Goal: Transaction & Acquisition: Purchase product/service

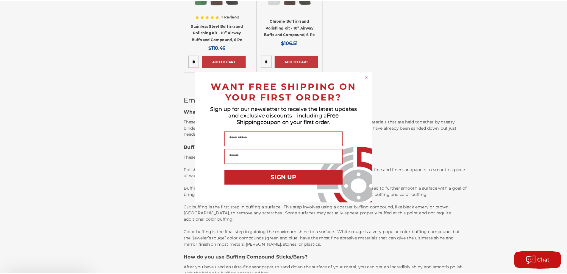
scroll to position [565, 0]
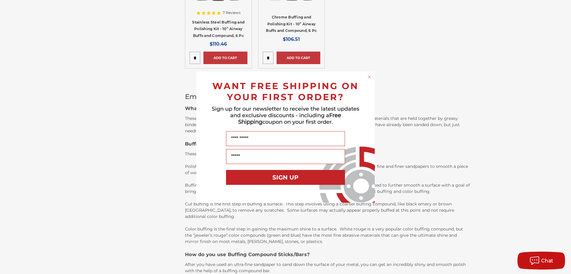
click at [487, 104] on div "Close dialog WANT FREE SHIPPING ON YOUR FIRST ORDER? Sign up for our newsletter…" at bounding box center [285, 137] width 571 height 274
click at [371, 76] on circle "Close dialog" at bounding box center [370, 77] width 6 height 6
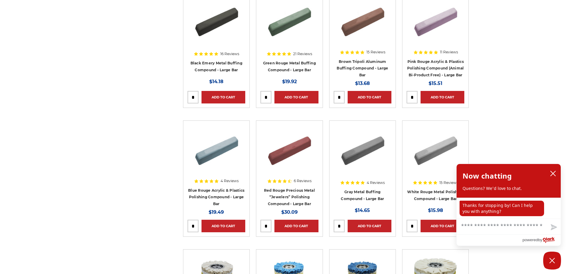
scroll to position [0, 0]
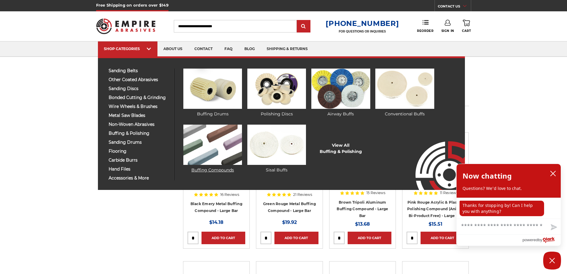
click at [209, 143] on img at bounding box center [212, 144] width 59 height 40
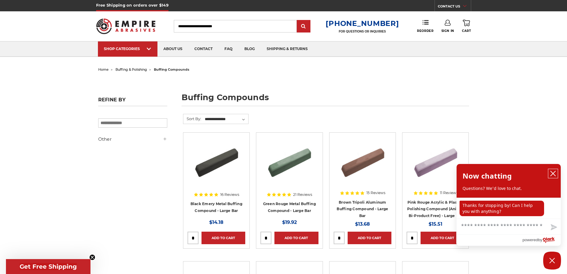
click at [551, 173] on icon "close chatbox" at bounding box center [553, 173] width 6 height 6
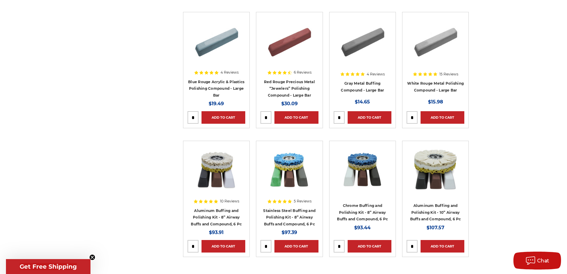
scroll to position [208, 0]
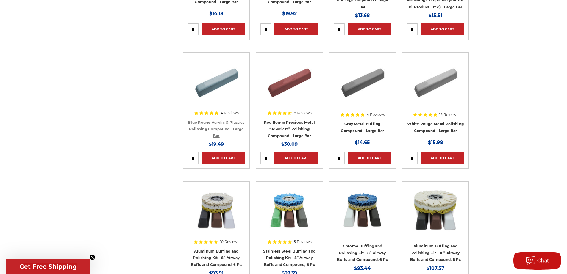
click at [214, 123] on link "Blue Rouge Acrylic & Plastics Polishing Compound - Large Bar" at bounding box center [216, 129] width 56 height 18
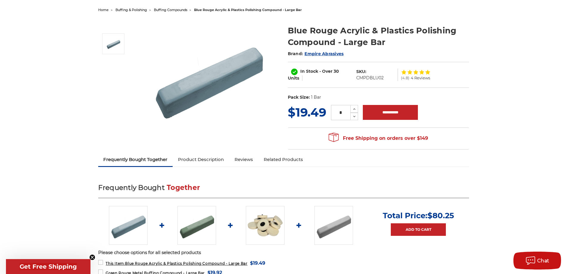
click at [206, 160] on link "Product Description" at bounding box center [201, 159] width 57 height 13
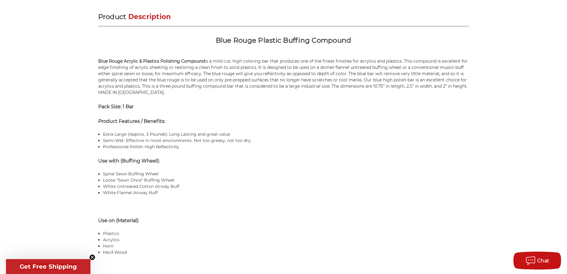
scroll to position [365, 0]
